Goal: Task Accomplishment & Management: Use online tool/utility

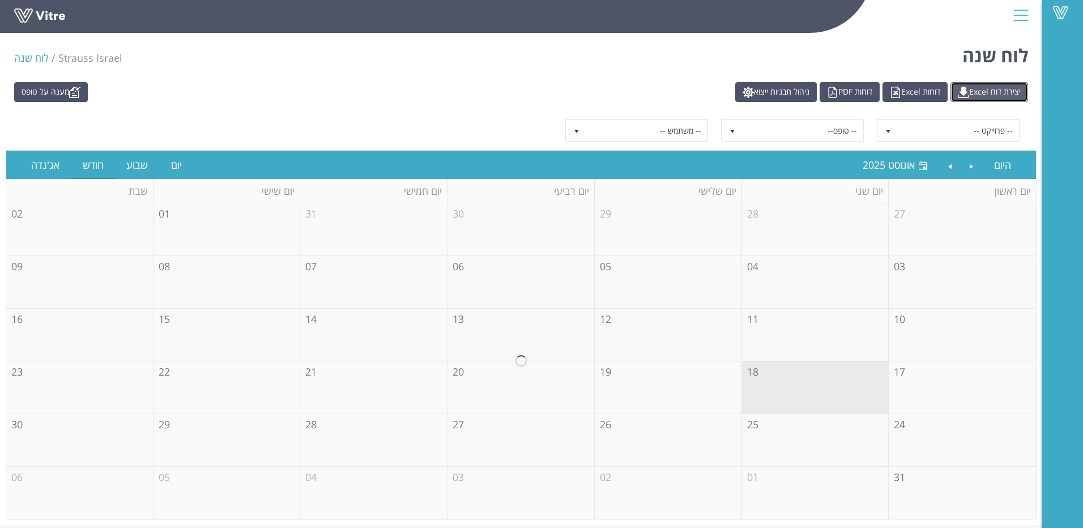
click at [991, 88] on link "יצירת דוח Excel" at bounding box center [989, 92] width 78 height 20
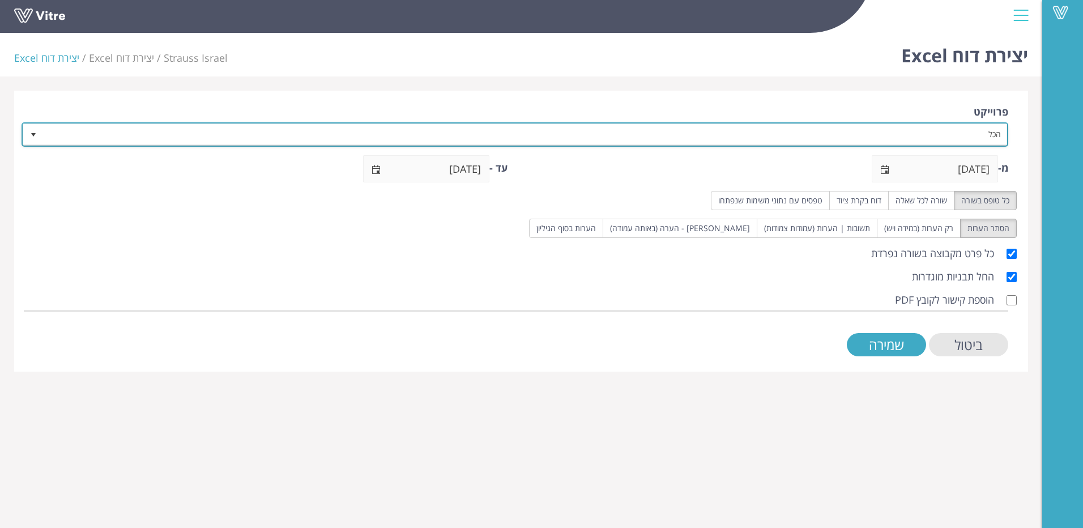
click at [31, 138] on span "select" at bounding box center [33, 134] width 9 height 9
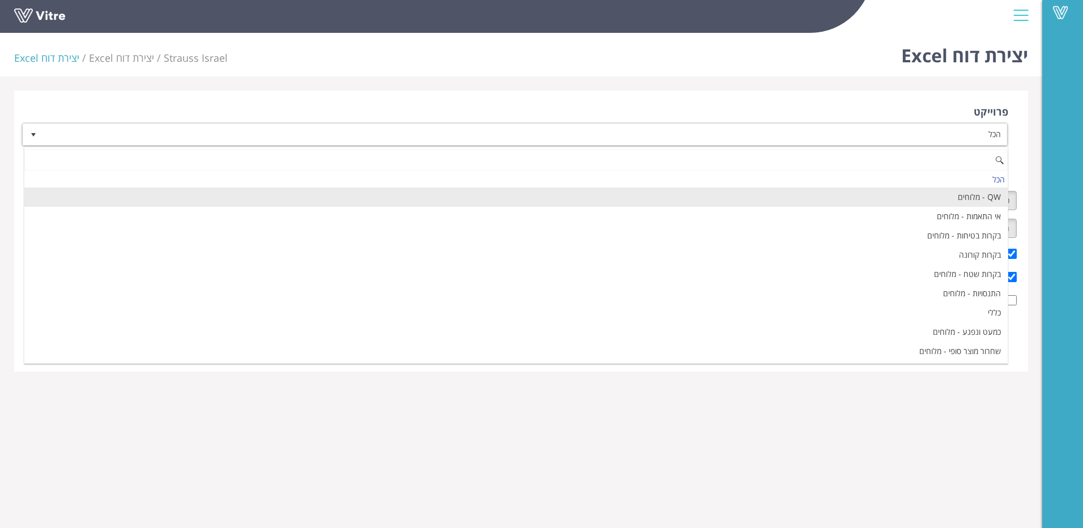
click at [635, 201] on li "QW - מלוחים" at bounding box center [515, 196] width 983 height 19
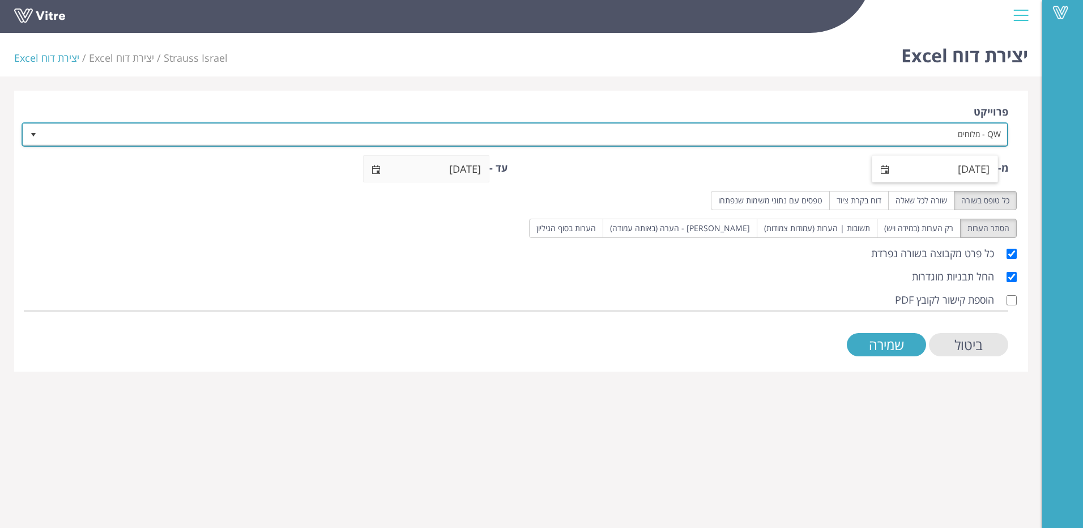
click at [889, 173] on span "select" at bounding box center [884, 169] width 9 height 9
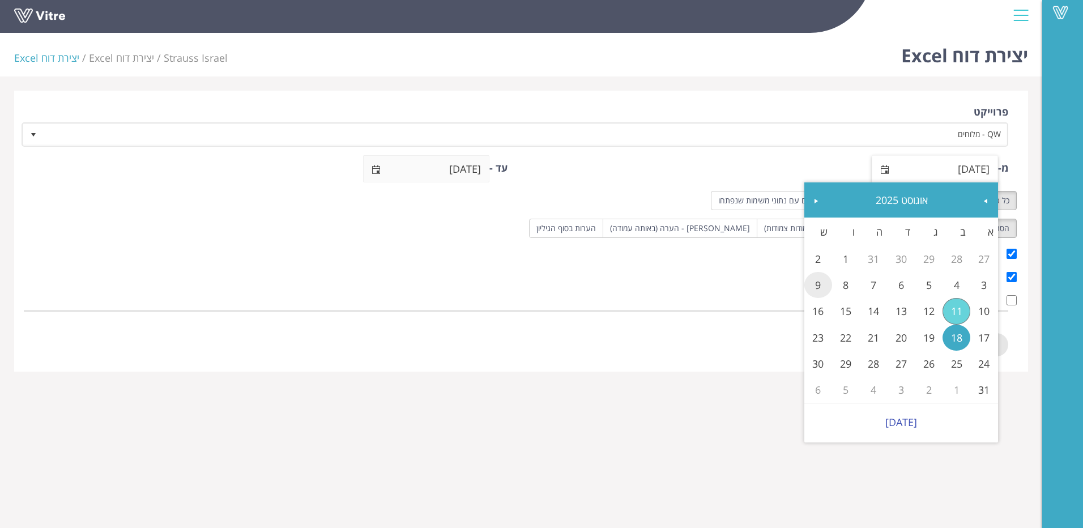
click at [812, 288] on link "9" at bounding box center [818, 285] width 28 height 26
type input "[DATE]"
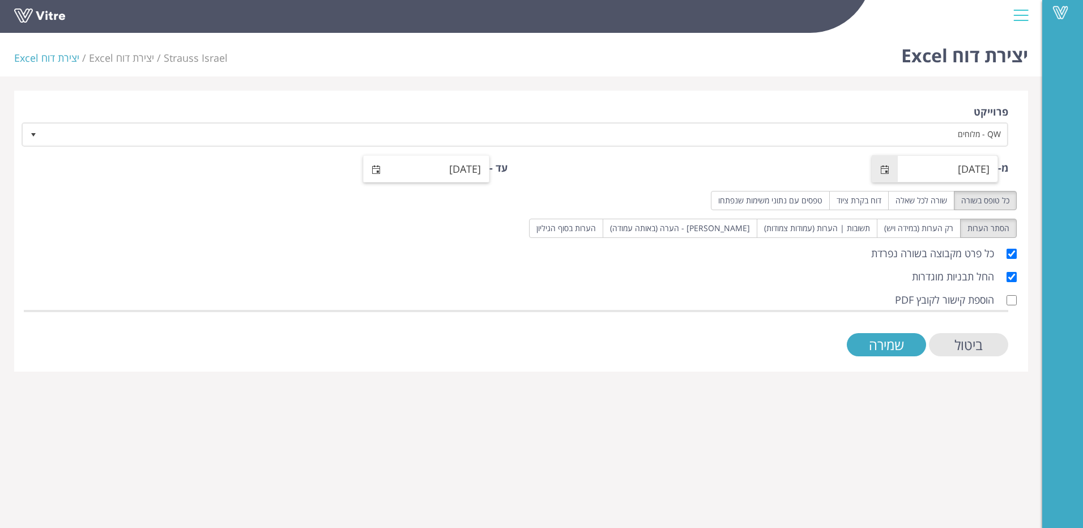
click at [379, 168] on span "select" at bounding box center [376, 169] width 9 height 9
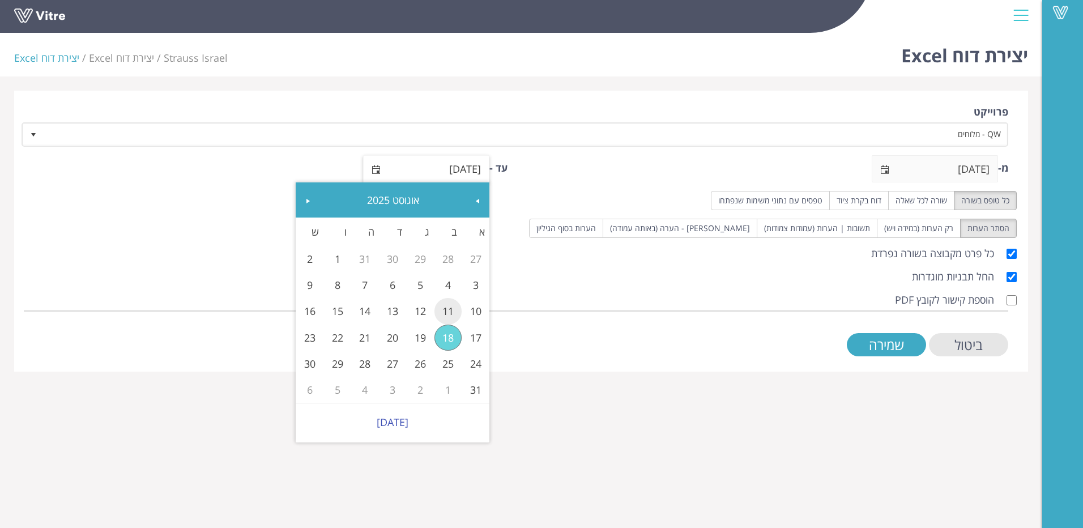
drag, startPoint x: 451, startPoint y: 312, endPoint x: 488, endPoint y: 313, distance: 36.8
click at [450, 312] on link "11" at bounding box center [448, 311] width 28 height 26
type input "11/08/2025"
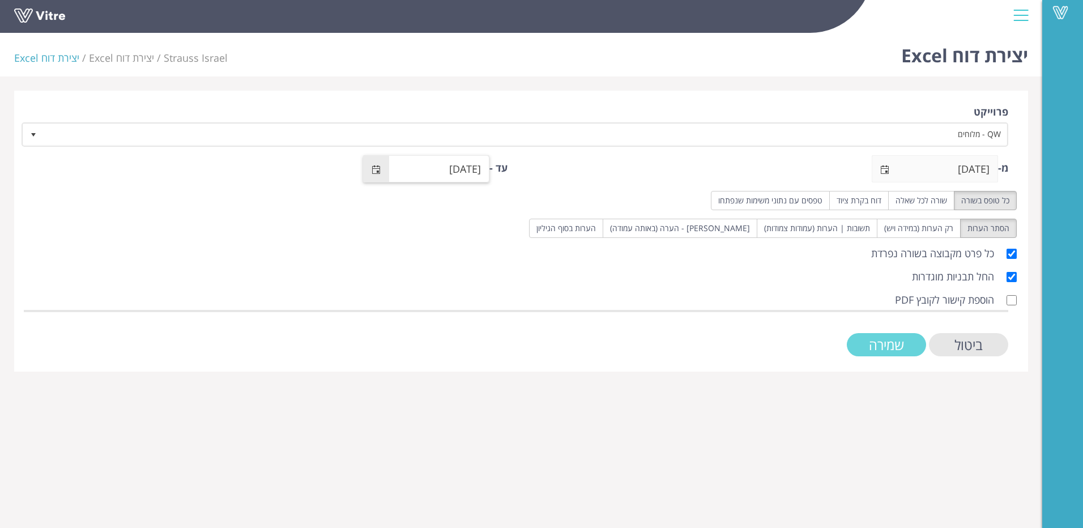
click at [900, 346] on input "שמירה" at bounding box center [886, 344] width 79 height 23
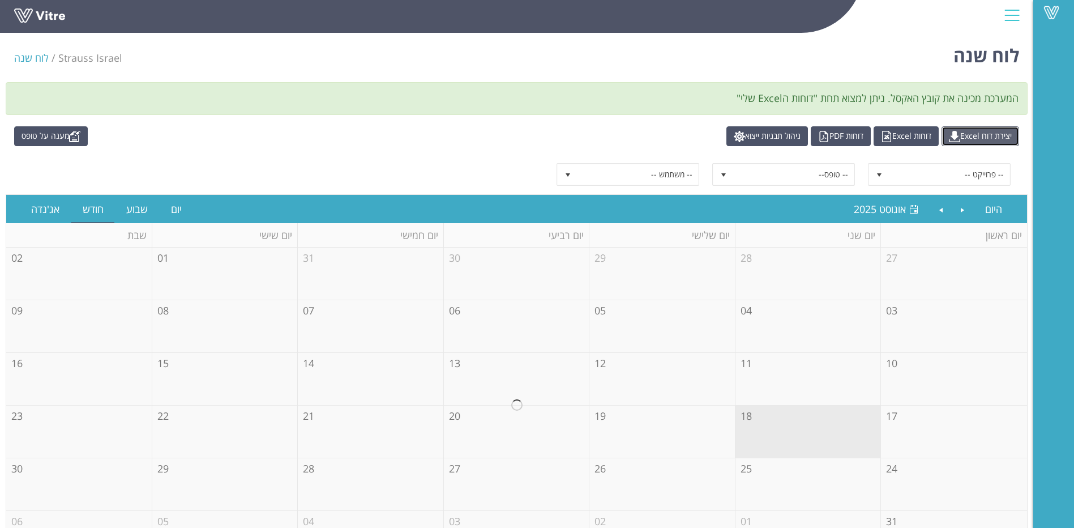
click at [969, 137] on link "יצירת דוח Excel" at bounding box center [981, 136] width 78 height 20
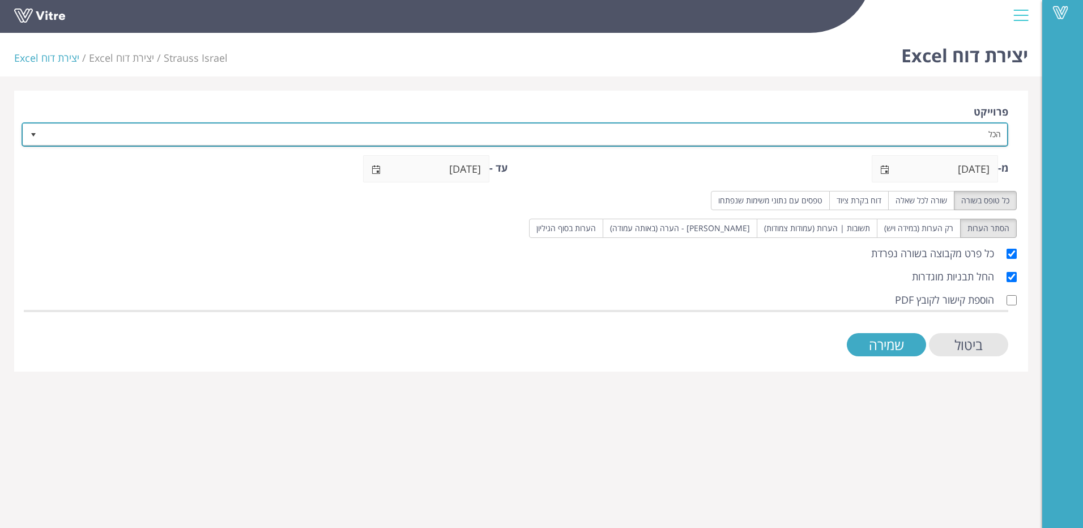
click at [34, 133] on span "select" at bounding box center [33, 134] width 9 height 9
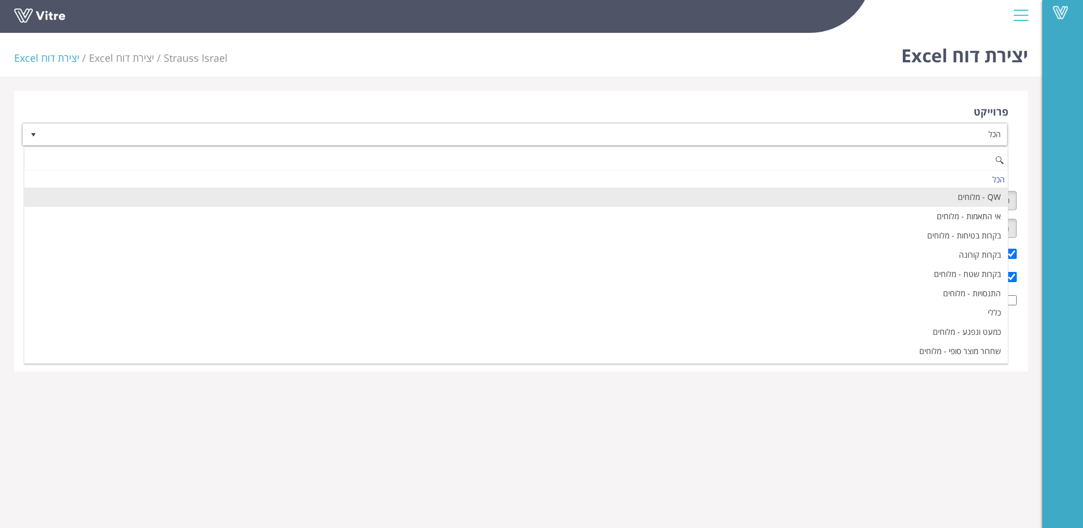
click at [831, 197] on li "QW - מלוחים" at bounding box center [515, 196] width 983 height 19
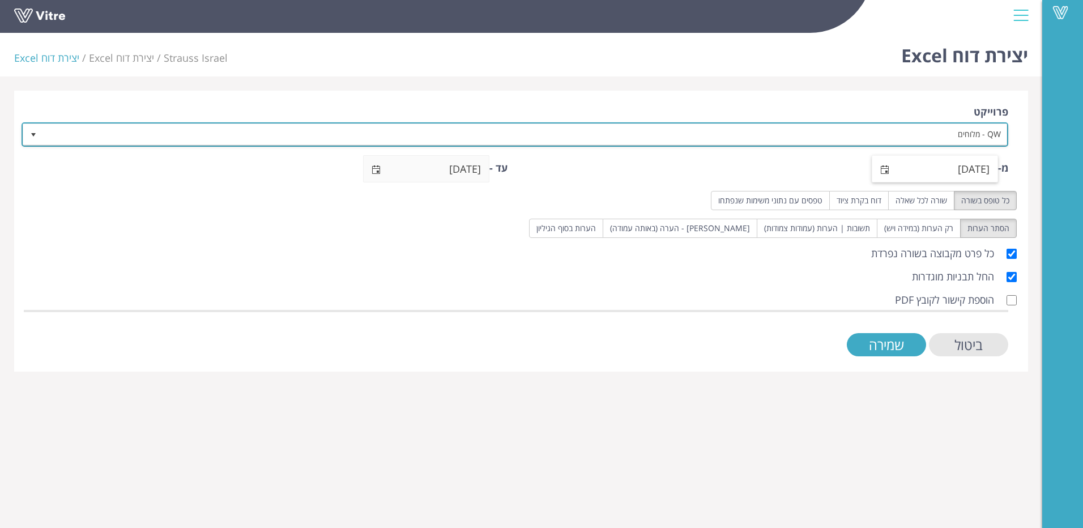
click at [889, 171] on span "select" at bounding box center [884, 169] width 9 height 9
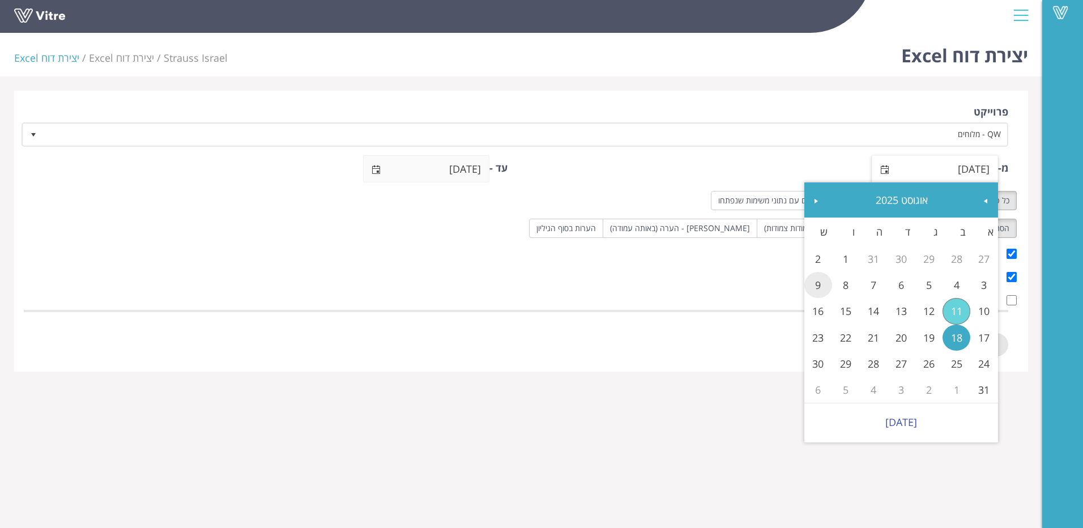
click at [817, 284] on link "9" at bounding box center [818, 285] width 28 height 26
type input "09/08/2025"
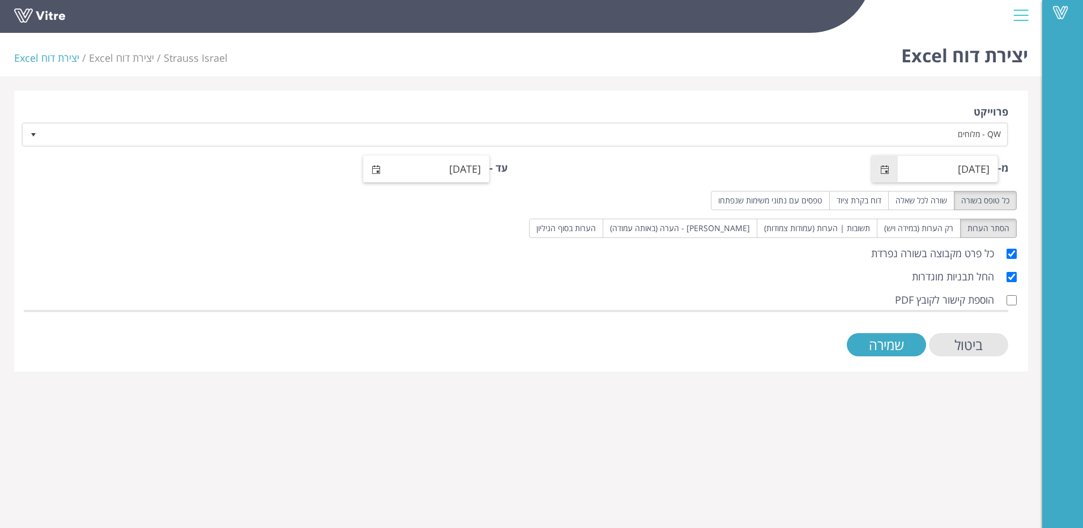
click at [378, 168] on span "select" at bounding box center [376, 169] width 9 height 9
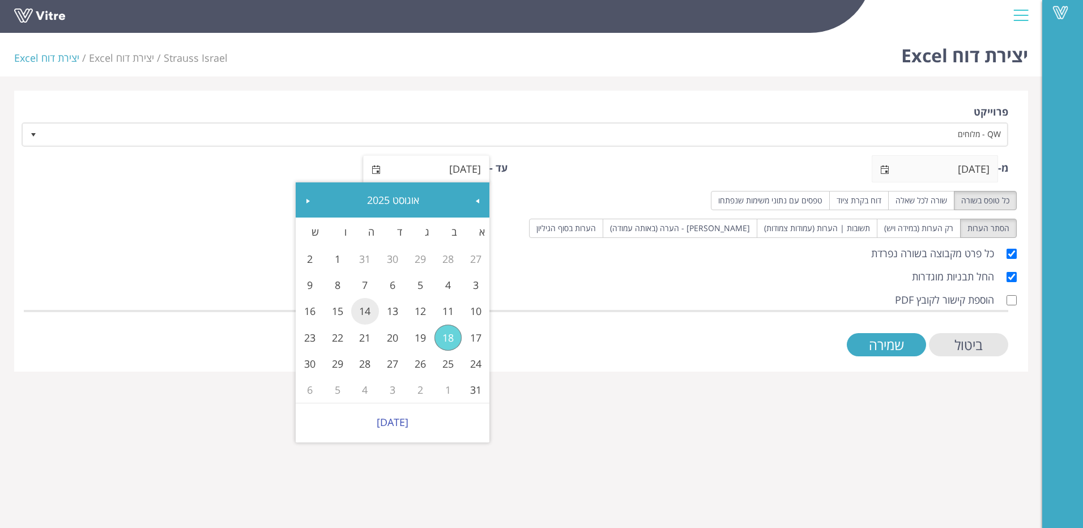
click at [370, 315] on link "14" at bounding box center [365, 311] width 28 height 26
type input "14/08/2025"
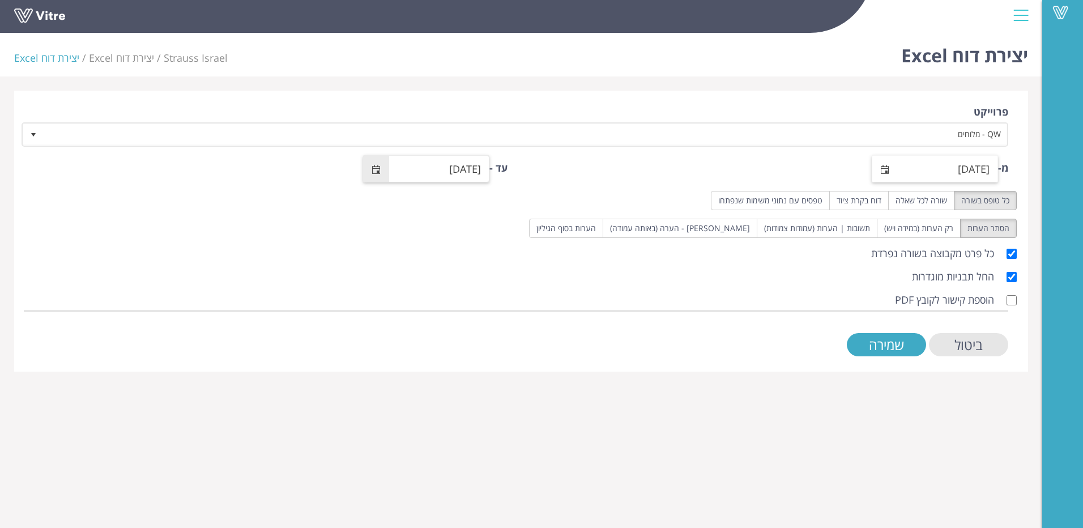
click at [889, 166] on span "select" at bounding box center [884, 169] width 9 height 9
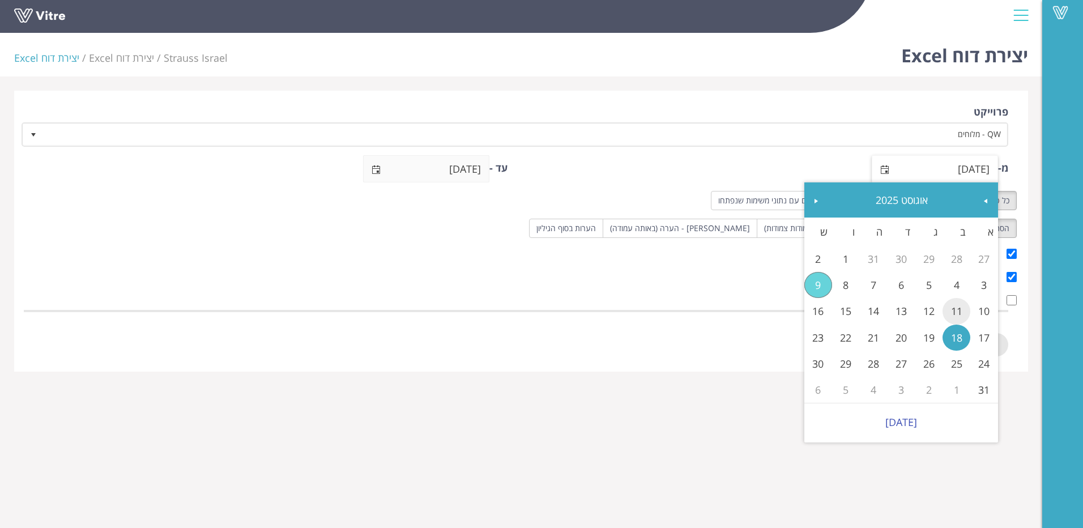
click at [965, 310] on link "11" at bounding box center [956, 311] width 28 height 26
type input "11/08/2025"
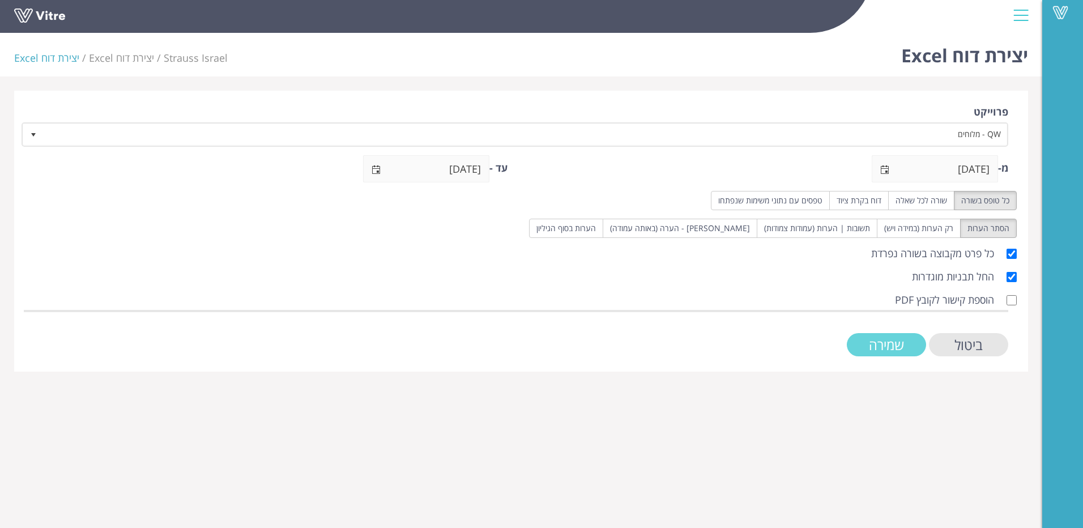
click at [885, 345] on input "שמירה" at bounding box center [886, 344] width 79 height 23
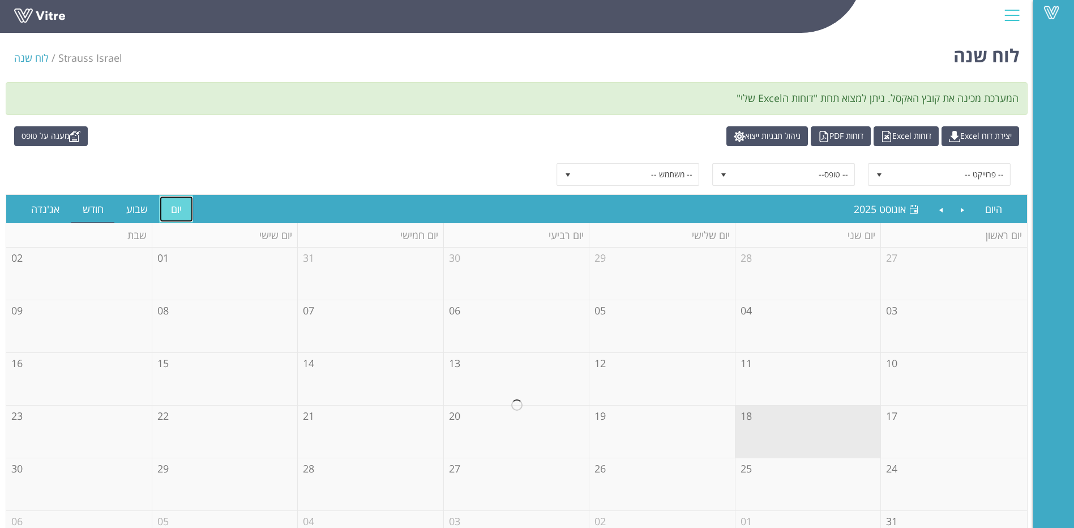
click at [173, 210] on link "יום" at bounding box center [176, 209] width 33 height 26
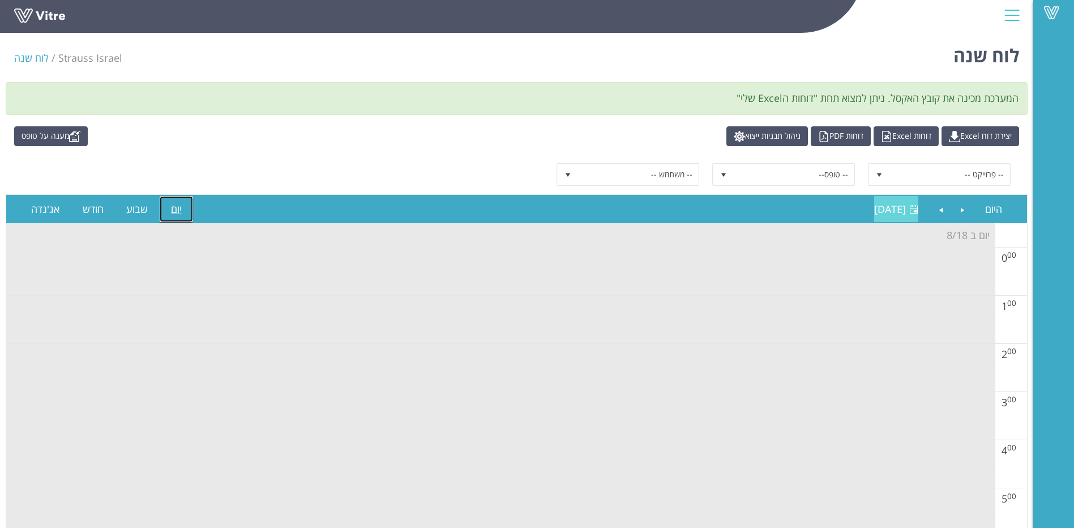
click at [910, 214] on span at bounding box center [914, 209] width 9 height 9
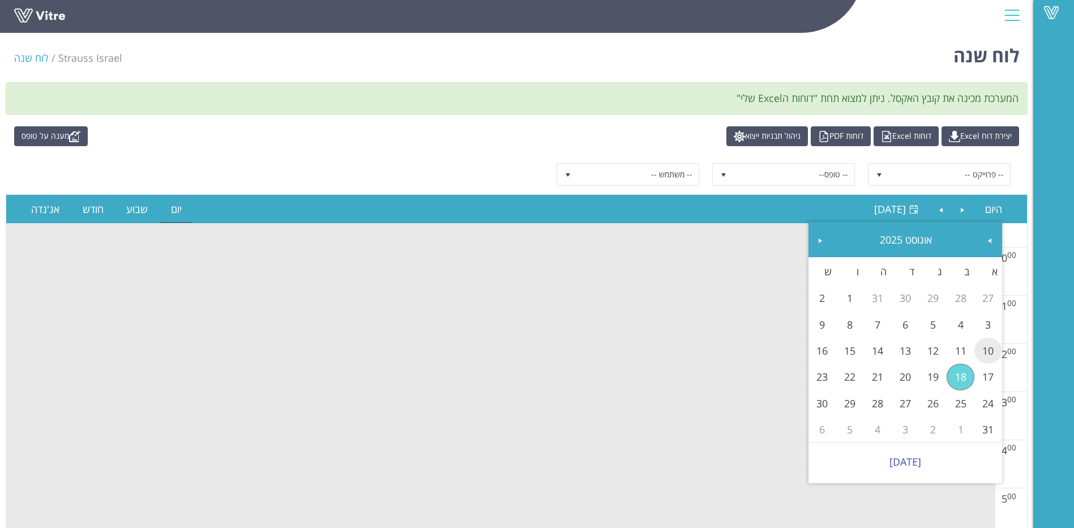
click at [987, 347] on link "10" at bounding box center [989, 351] width 28 height 26
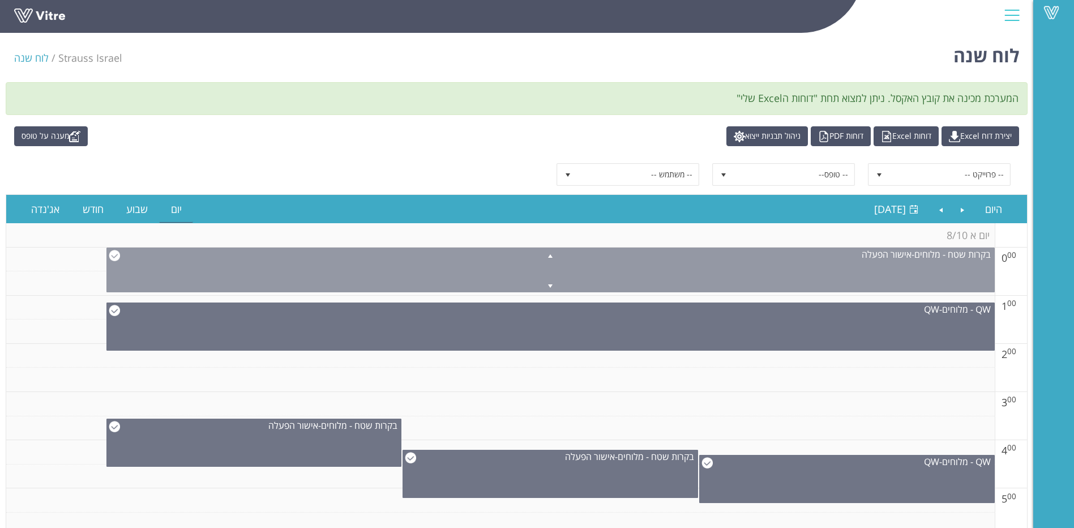
click at [114, 259] on span at bounding box center [550, 255] width 887 height 14
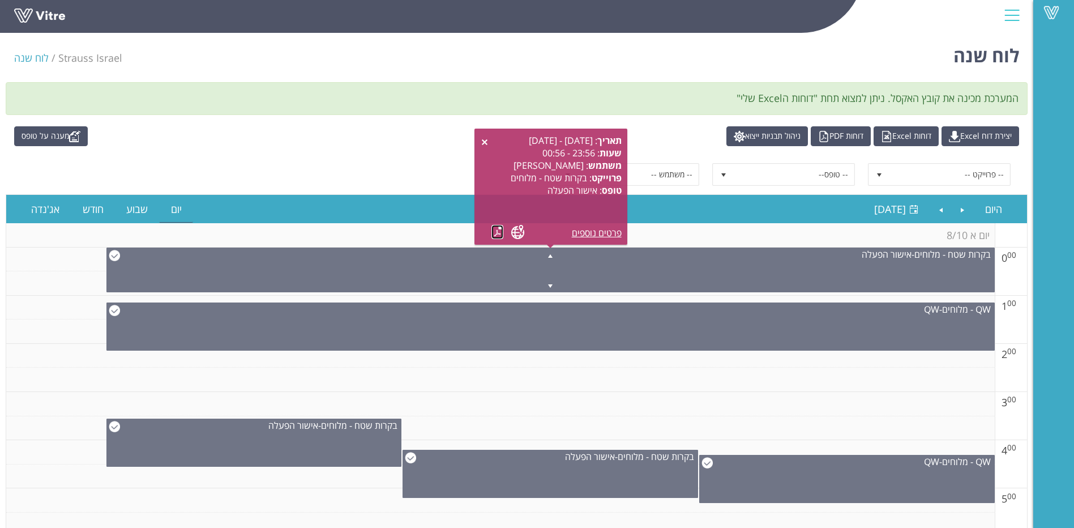
click at [493, 233] on link at bounding box center [498, 232] width 12 height 14
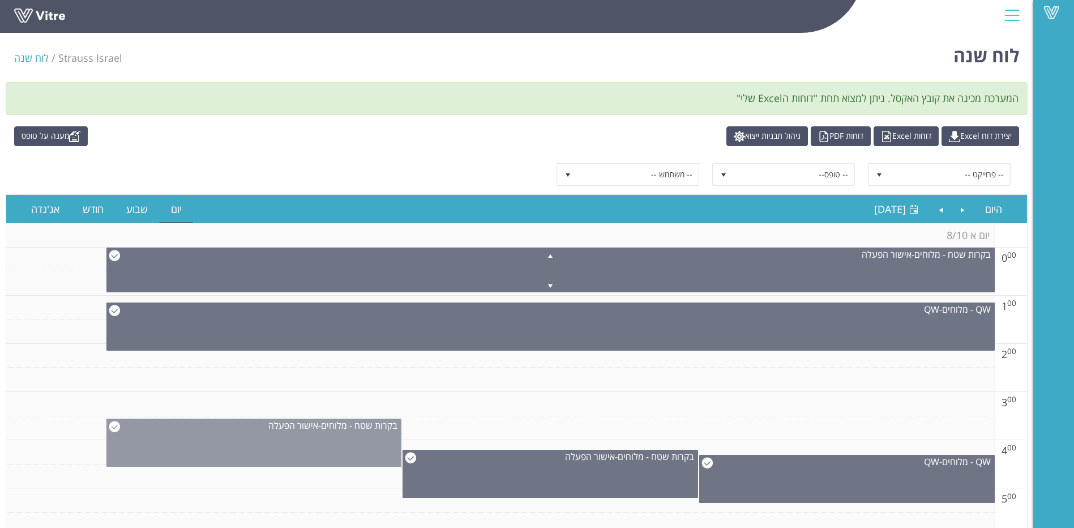
click at [113, 428] on img at bounding box center [114, 426] width 11 height 11
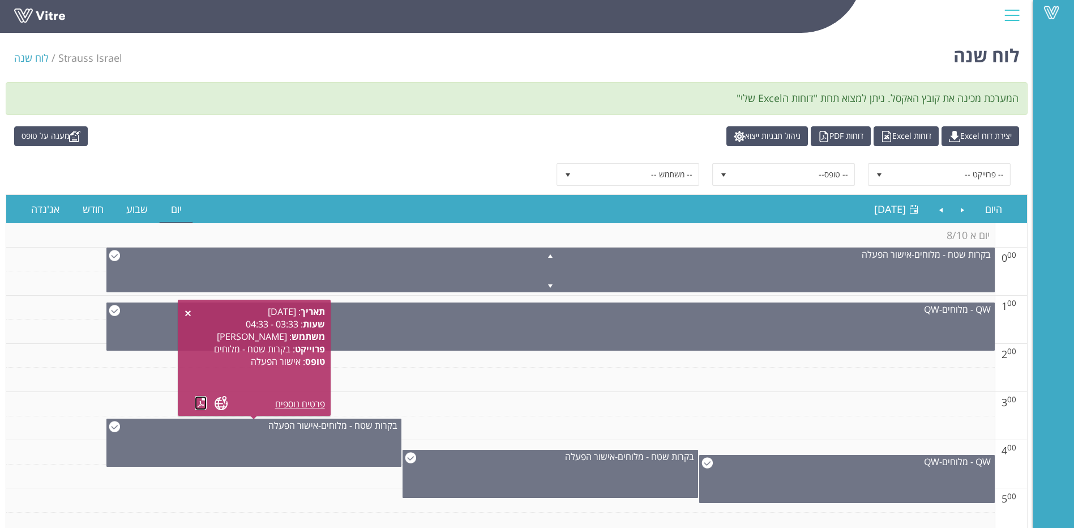
click at [201, 403] on link at bounding box center [201, 403] width 12 height 14
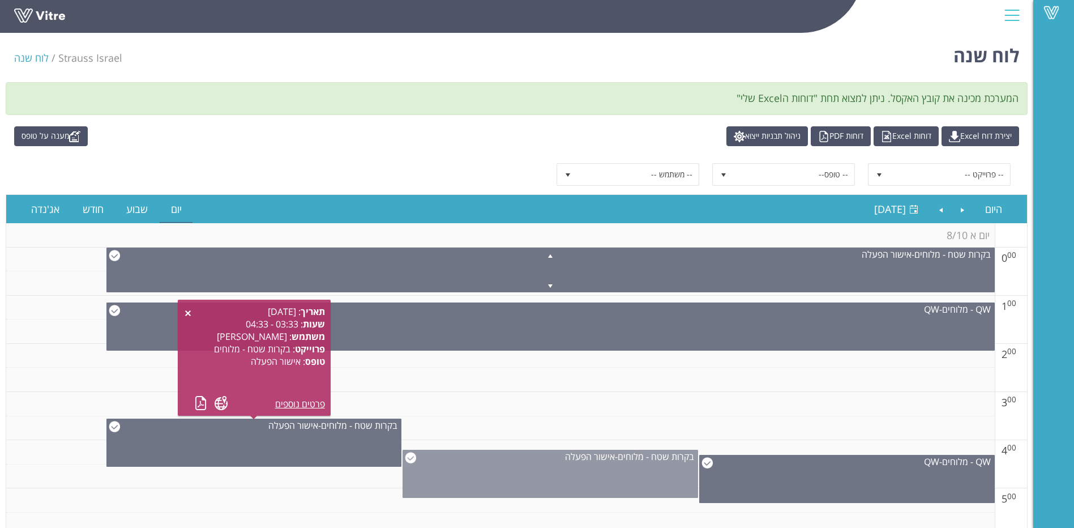
click at [408, 457] on img at bounding box center [410, 457] width 11 height 11
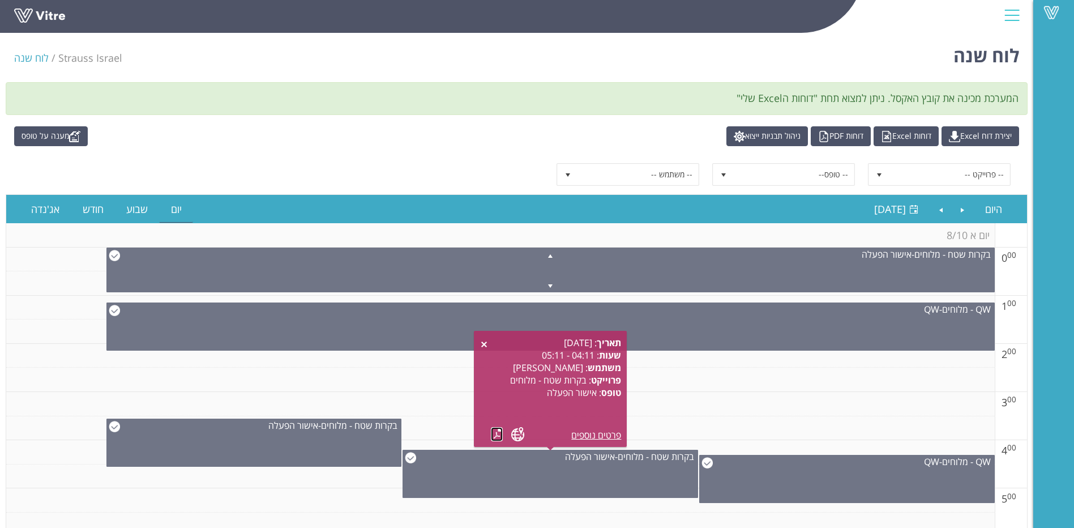
click at [493, 437] on link at bounding box center [497, 434] width 12 height 14
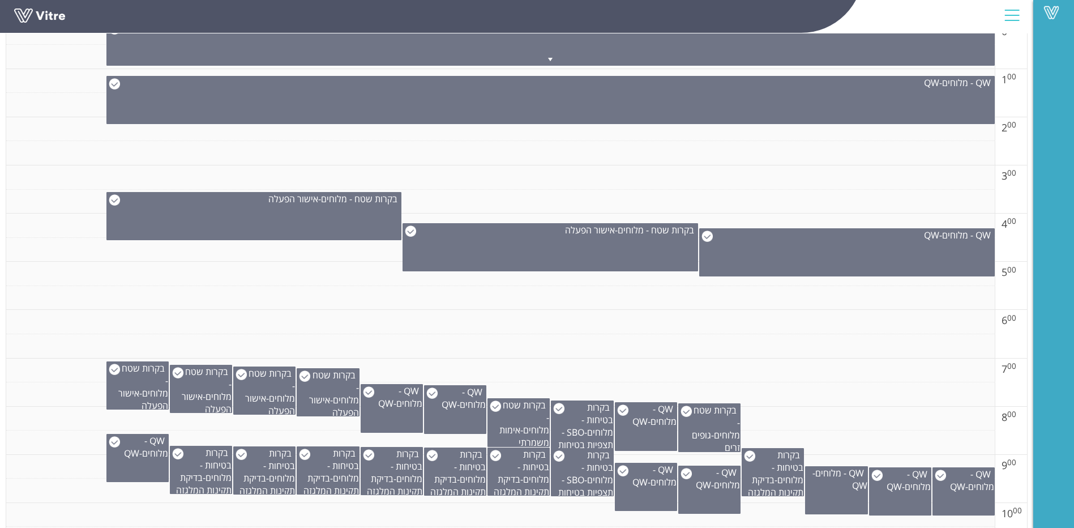
scroll to position [283, 0]
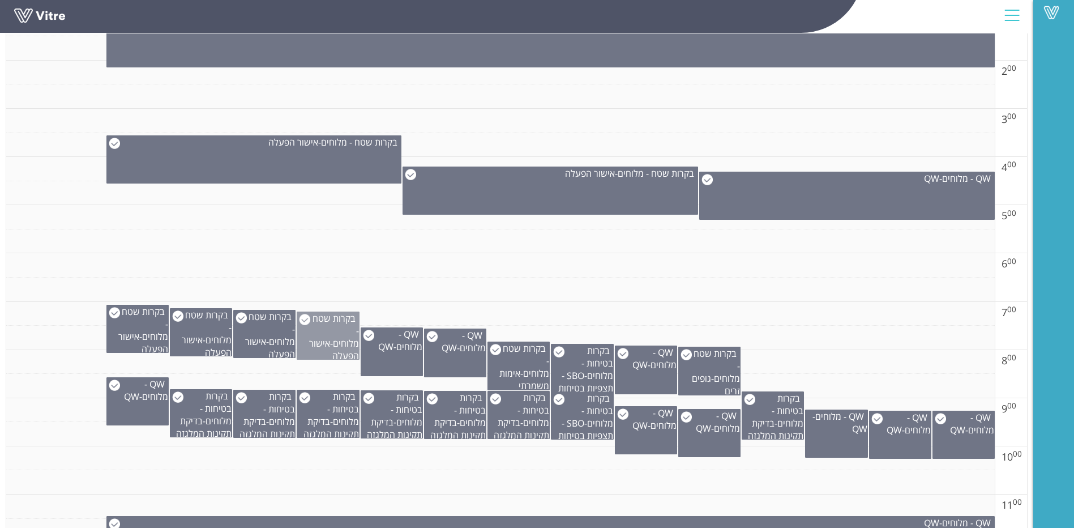
click at [304, 319] on img at bounding box center [304, 319] width 11 height 11
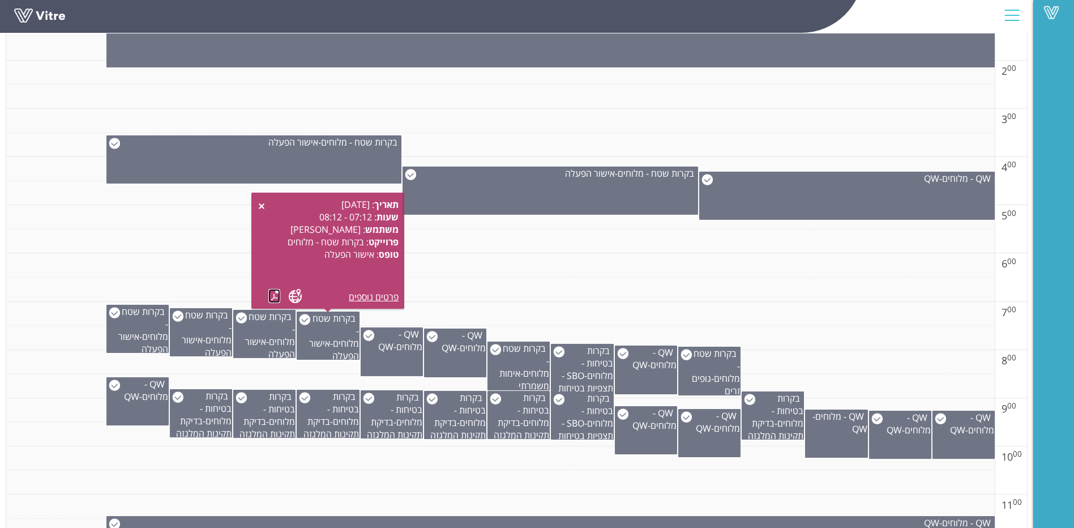
click at [270, 300] on link at bounding box center [274, 296] width 12 height 14
